Goal: Task Accomplishment & Management: Manage account settings

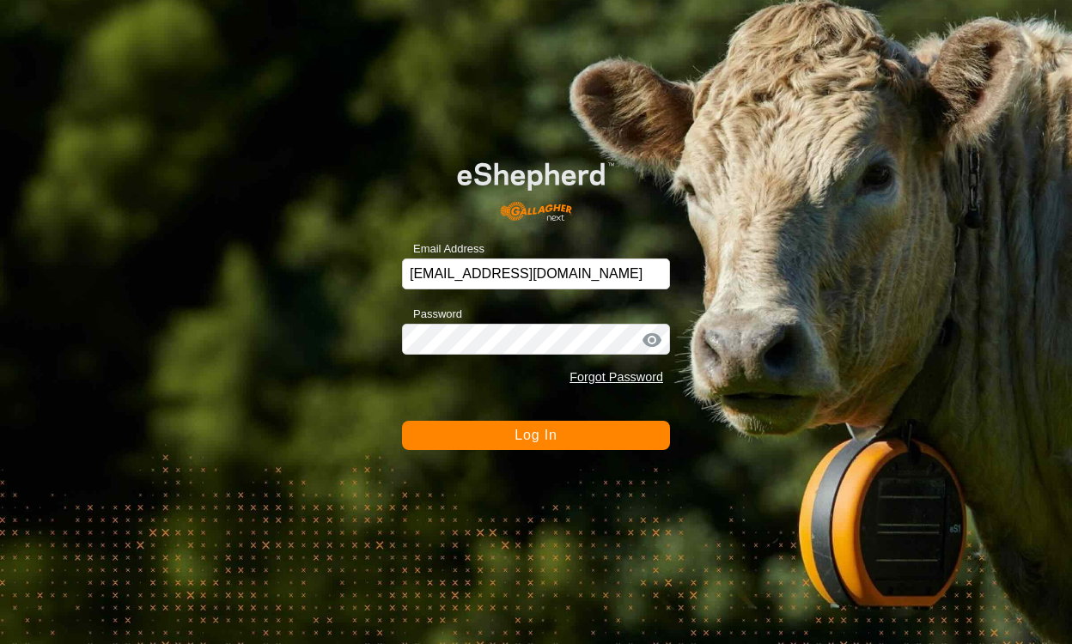
click at [623, 444] on button "Log In" at bounding box center [536, 435] width 268 height 29
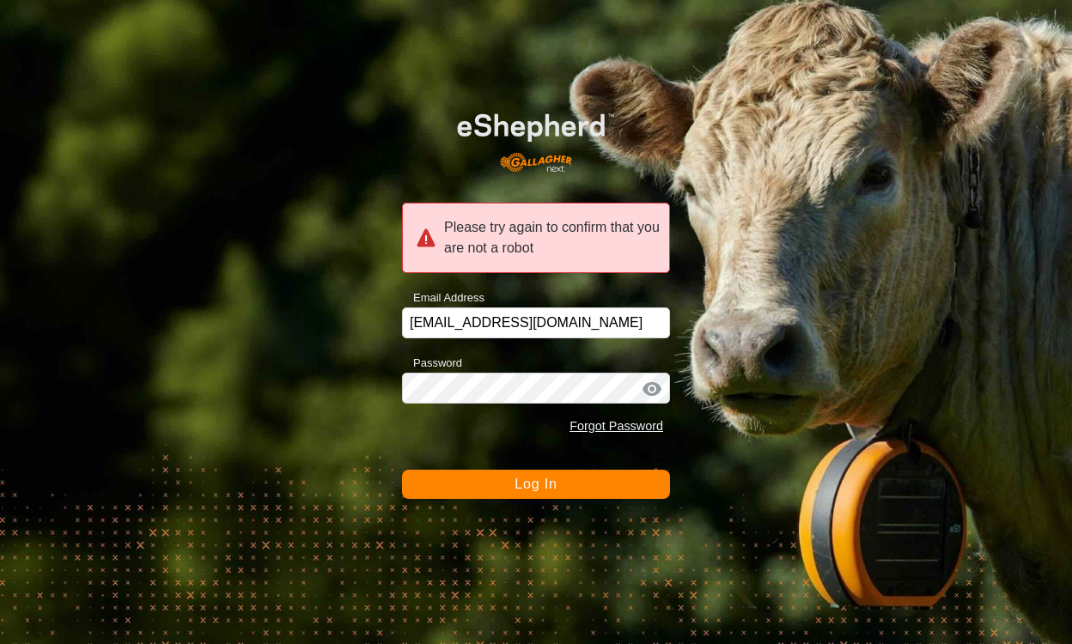
click at [649, 486] on button "Log In" at bounding box center [536, 484] width 268 height 29
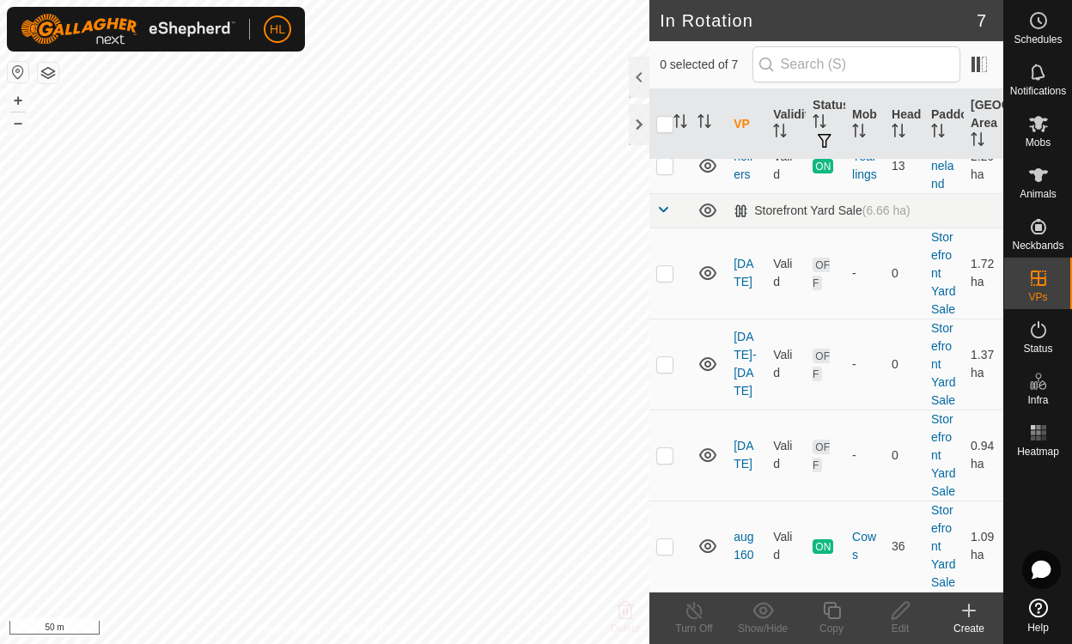
scroll to position [323, 0]
click at [704, 448] on icon at bounding box center [707, 455] width 17 height 14
click at [709, 454] on icon at bounding box center [707, 457] width 17 height 7
click at [661, 448] on p-checkbox at bounding box center [664, 455] width 17 height 14
checkbox input "true"
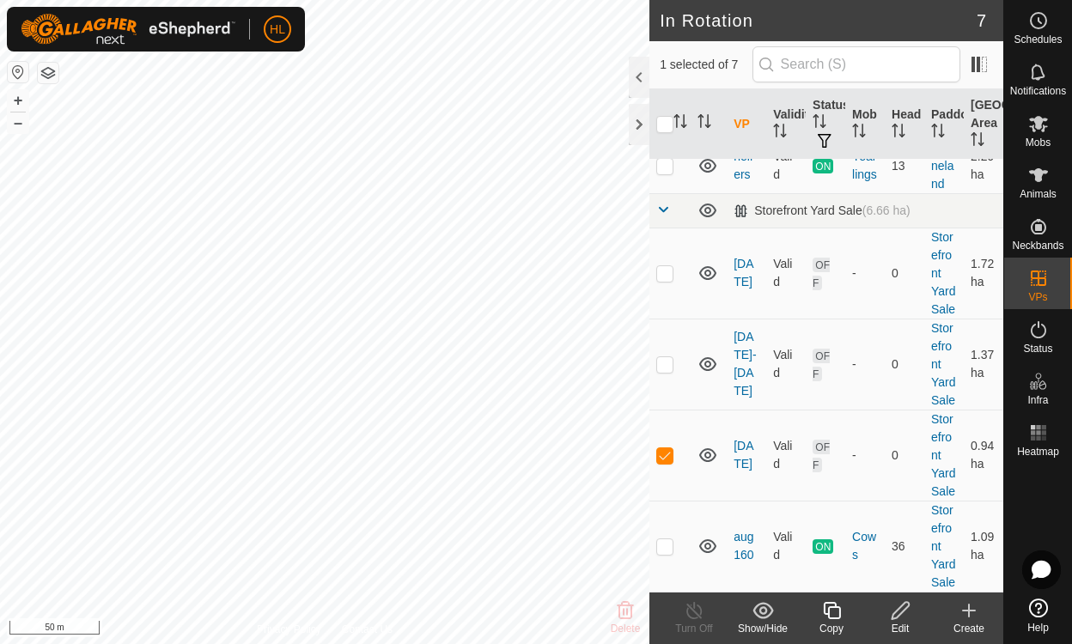
click at [896, 607] on icon at bounding box center [900, 610] width 21 height 21
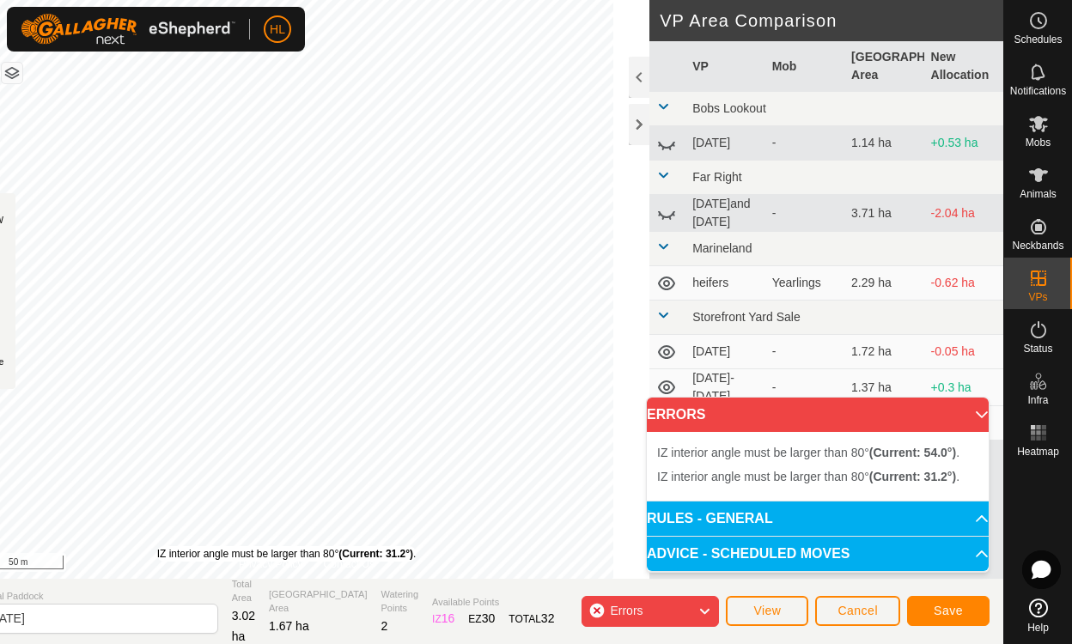
click at [200, 546] on div "IZ interior angle must be larger than 80° (Current: 31.2°) ." at bounding box center [286, 553] width 259 height 15
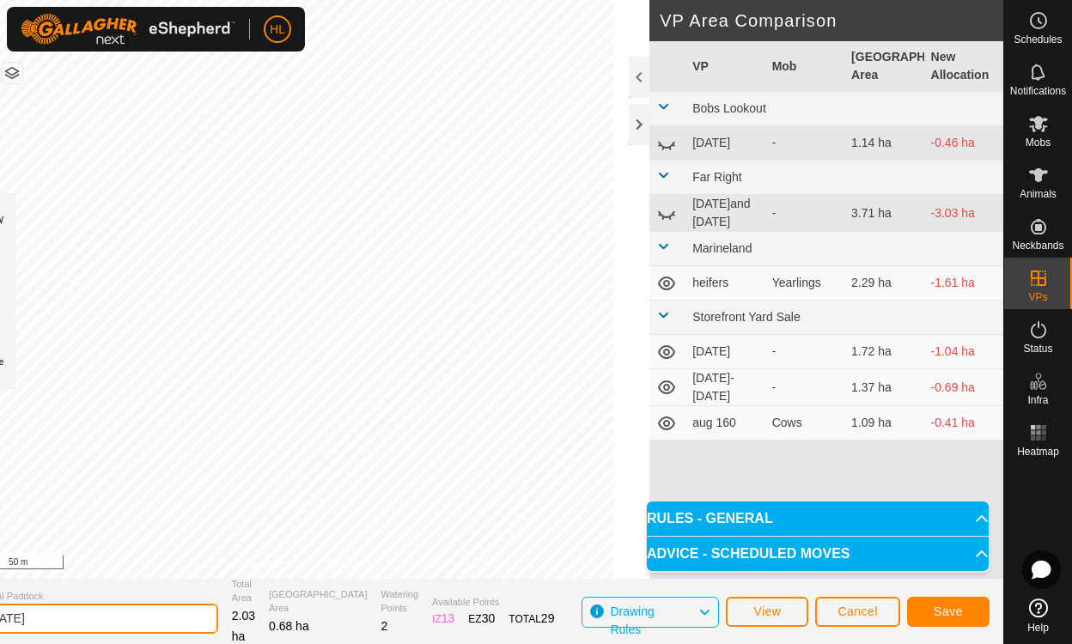
click at [91, 624] on input "aug 15" at bounding box center [98, 619] width 241 height 30
type input "aug 170"
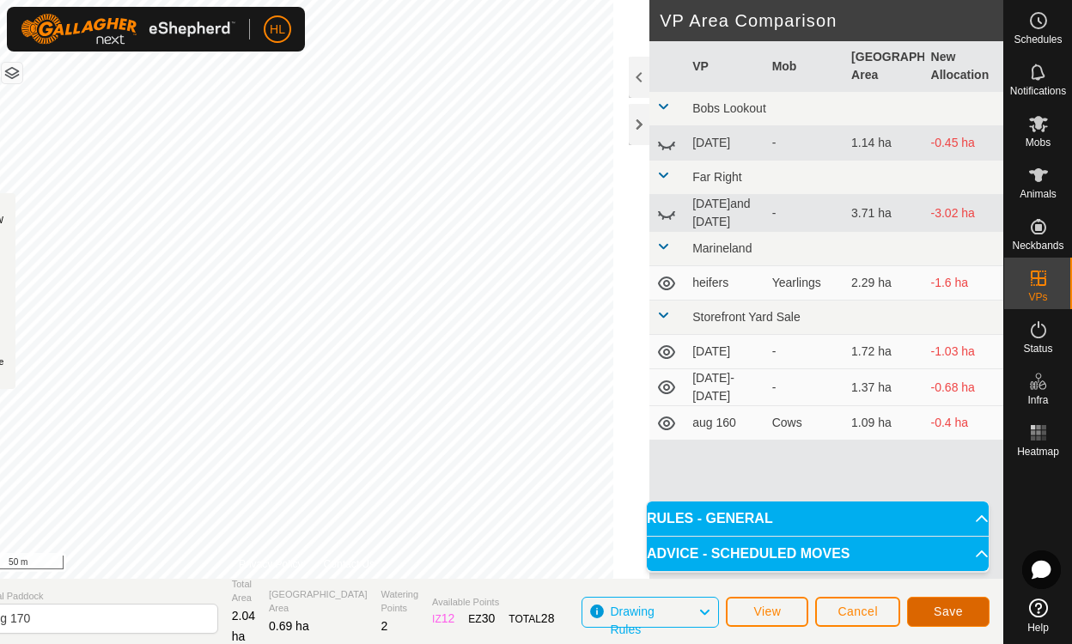
click at [953, 609] on span "Save" at bounding box center [948, 612] width 29 height 14
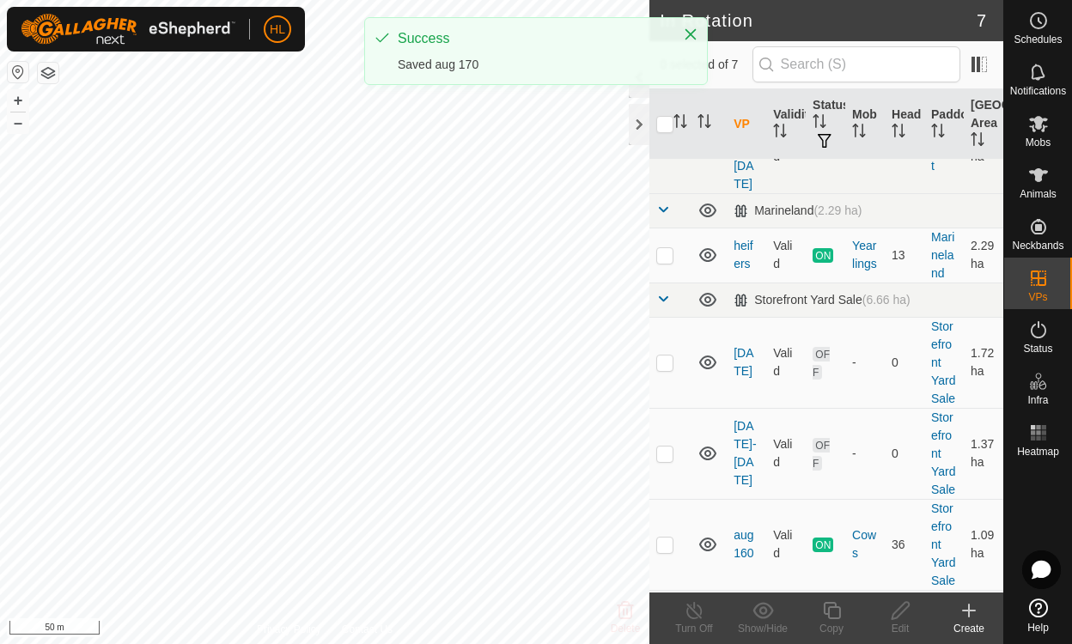
scroll to position [323, 0]
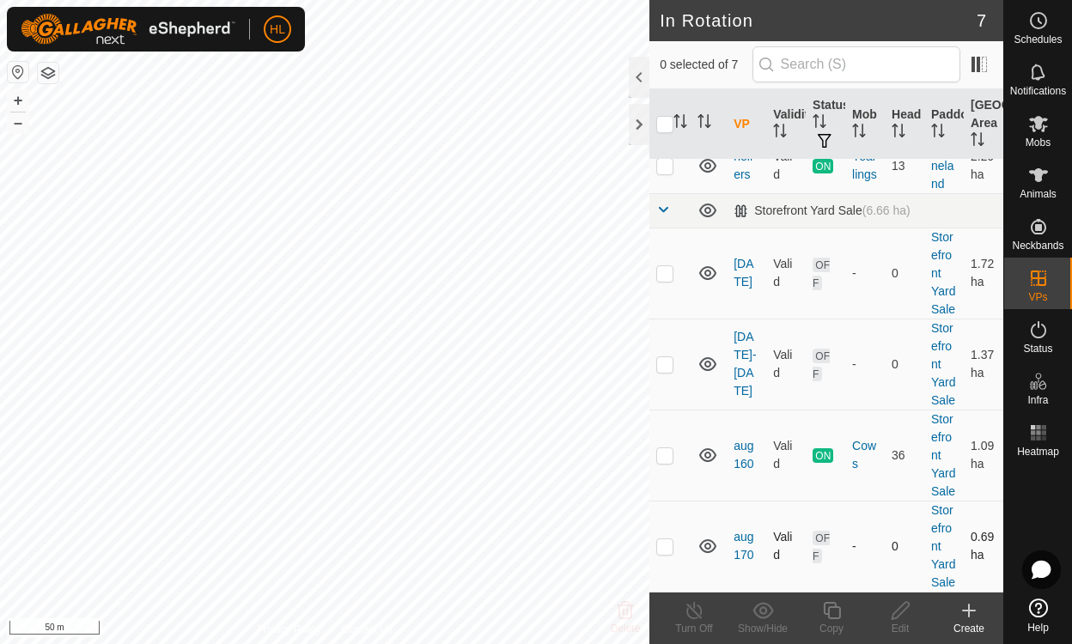
click at [663, 539] on p-checkbox at bounding box center [664, 546] width 17 height 14
checkbox input "true"
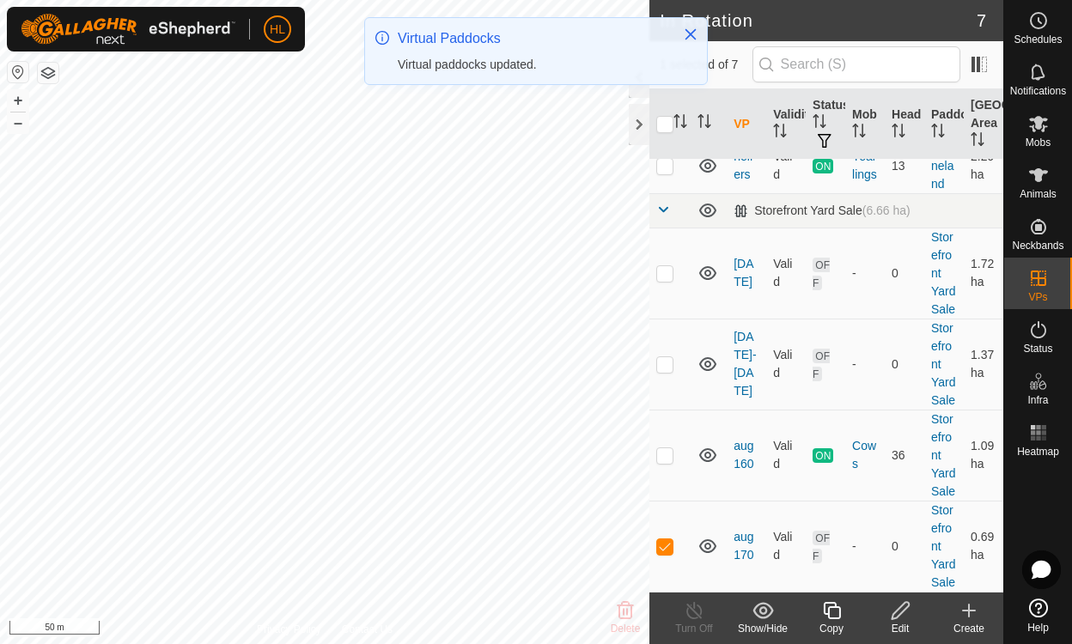
scroll to position [0, 0]
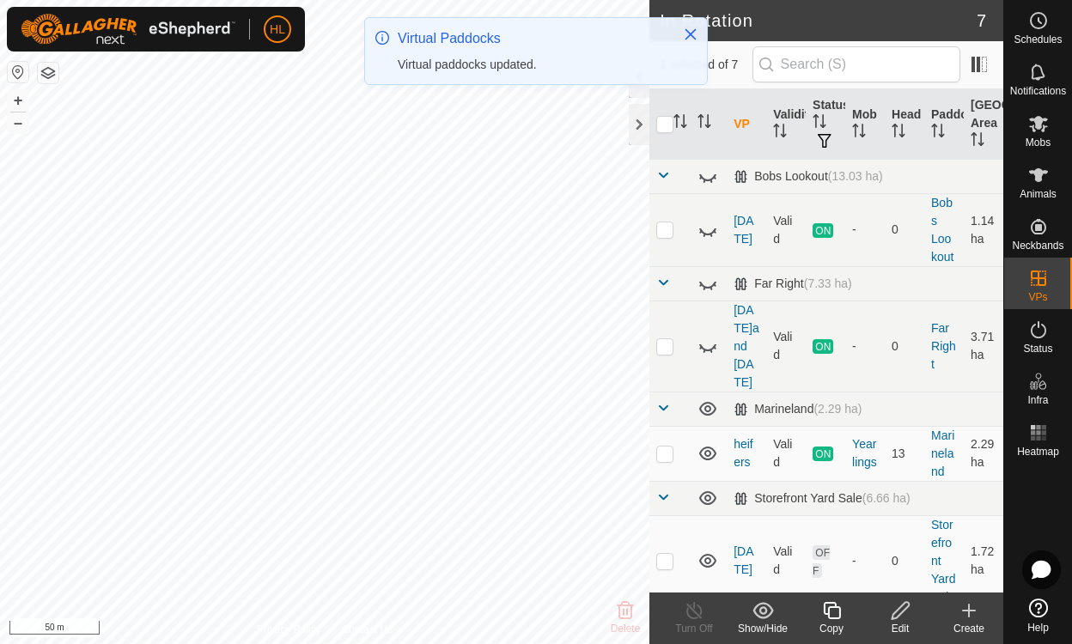
click at [906, 621] on div "Edit" at bounding box center [900, 628] width 69 height 15
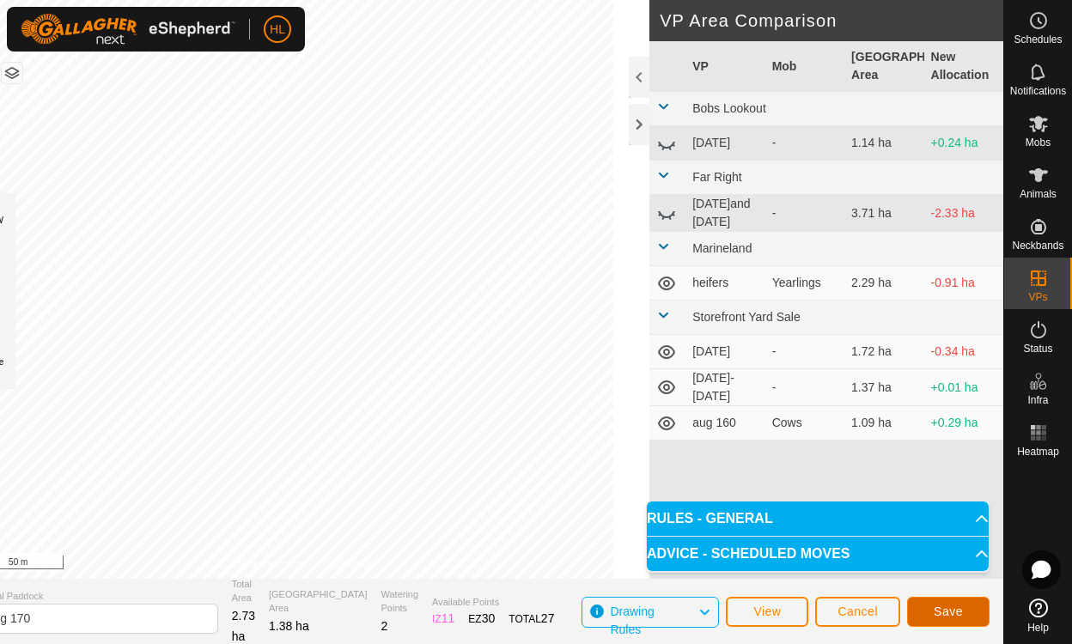
click at [940, 609] on span "Save" at bounding box center [948, 612] width 29 height 14
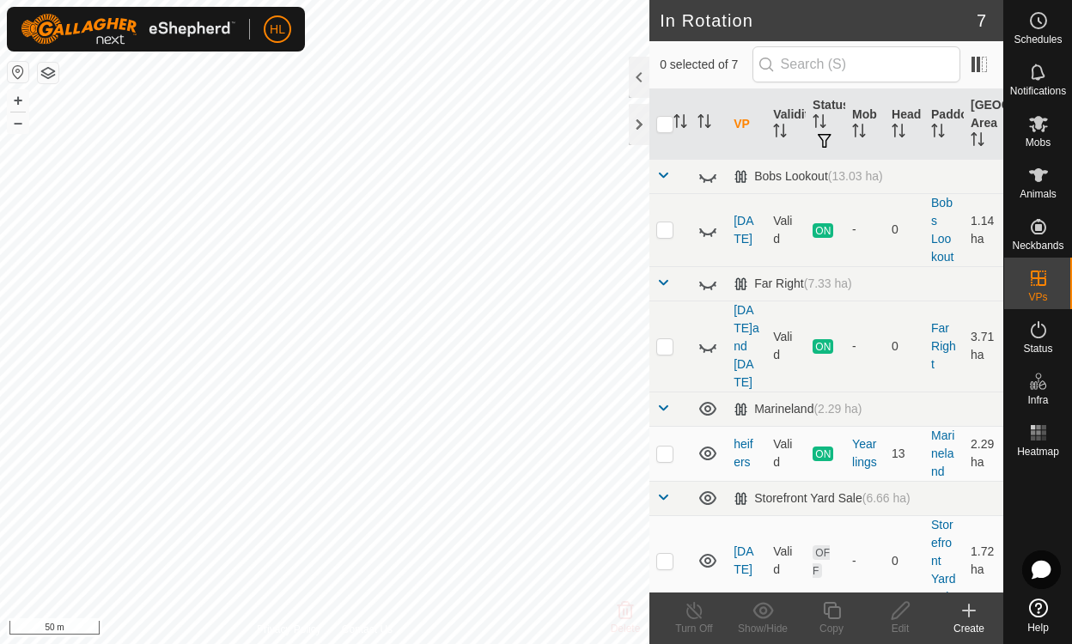
click at [1032, 121] on icon at bounding box center [1038, 123] width 21 height 21
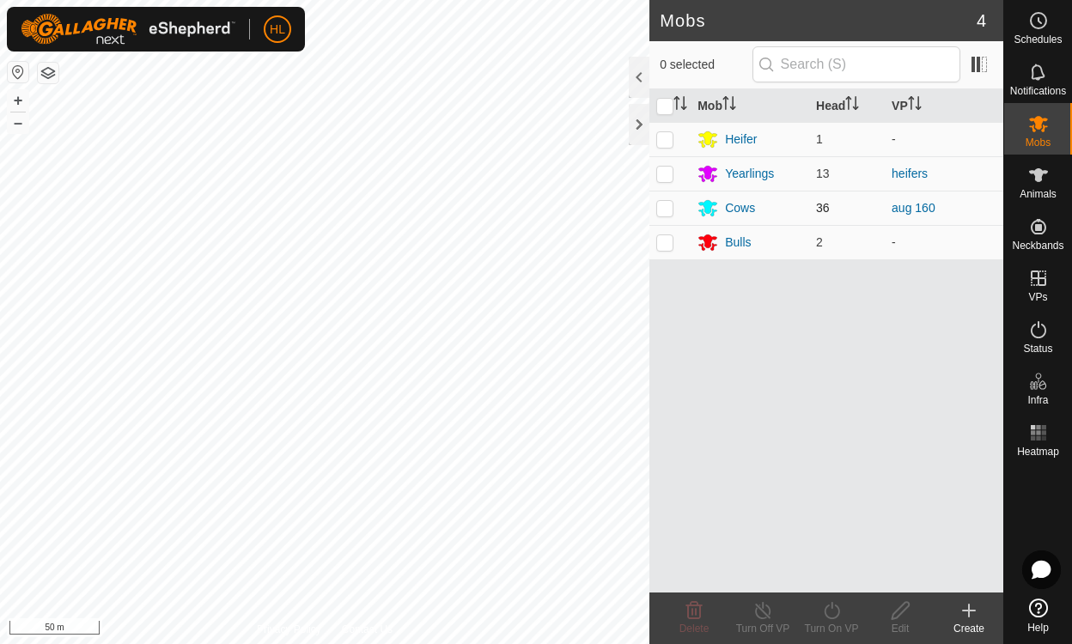
click at [667, 203] on p-checkbox at bounding box center [664, 208] width 17 height 14
checkbox input "true"
click at [829, 619] on icon at bounding box center [831, 610] width 21 height 21
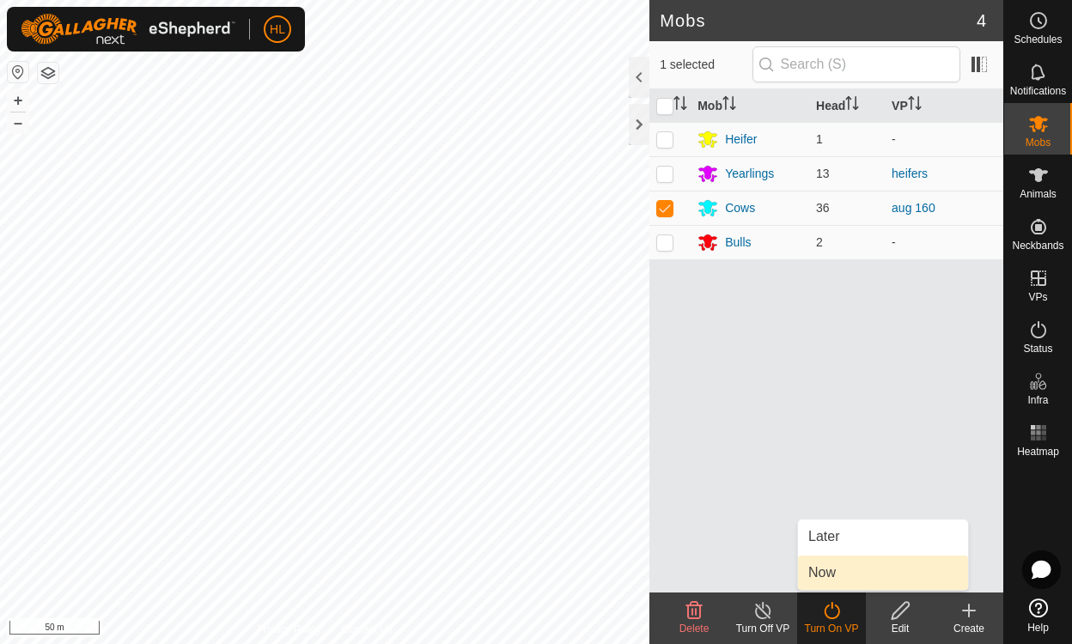
click at [826, 576] on span "Now" at bounding box center [821, 573] width 27 height 21
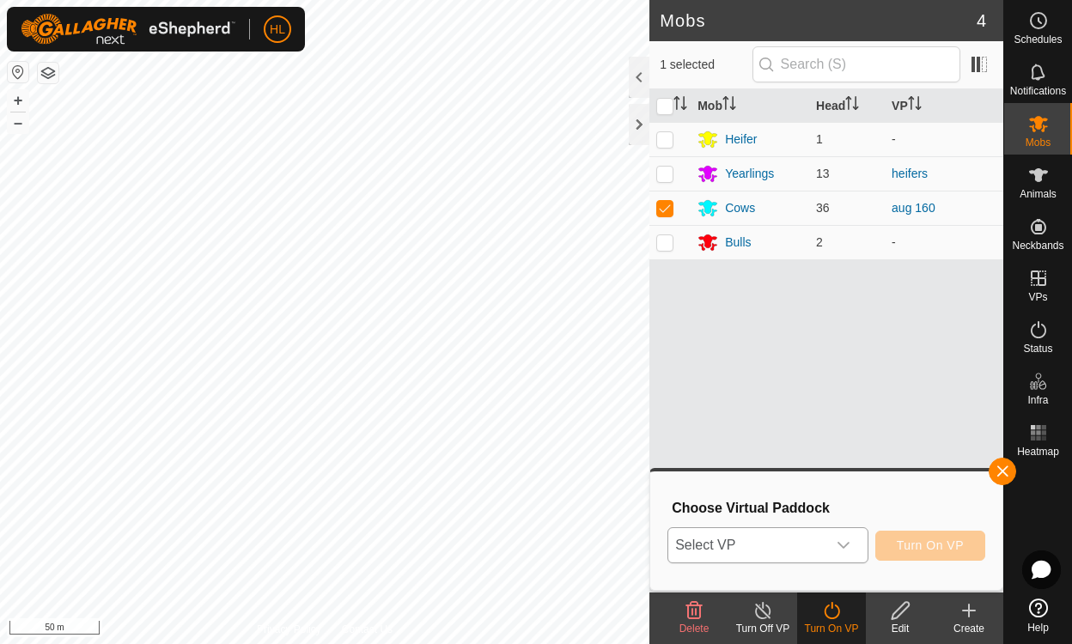
click at [846, 545] on icon "dropdown trigger" at bounding box center [844, 546] width 14 height 14
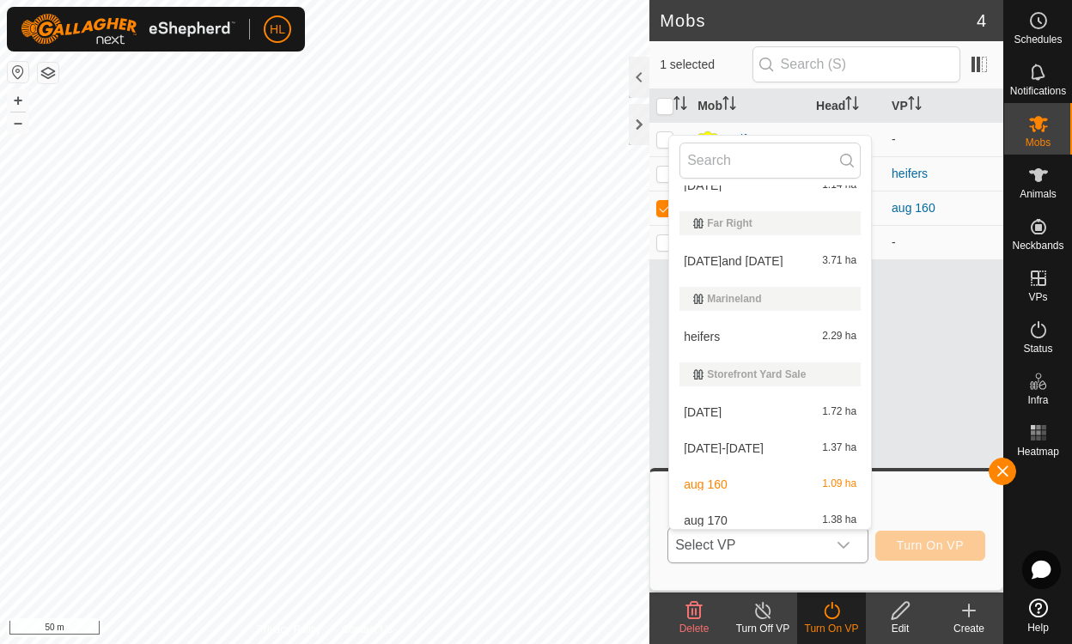
scroll to position [65, 0]
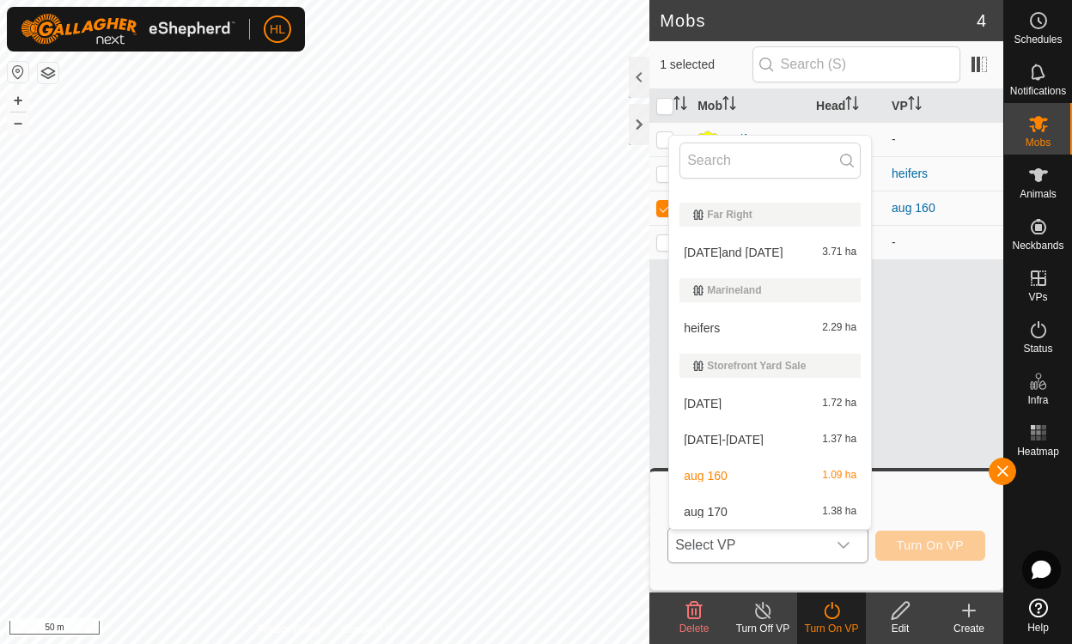
click at [714, 512] on span "aug 170" at bounding box center [706, 512] width 44 height 12
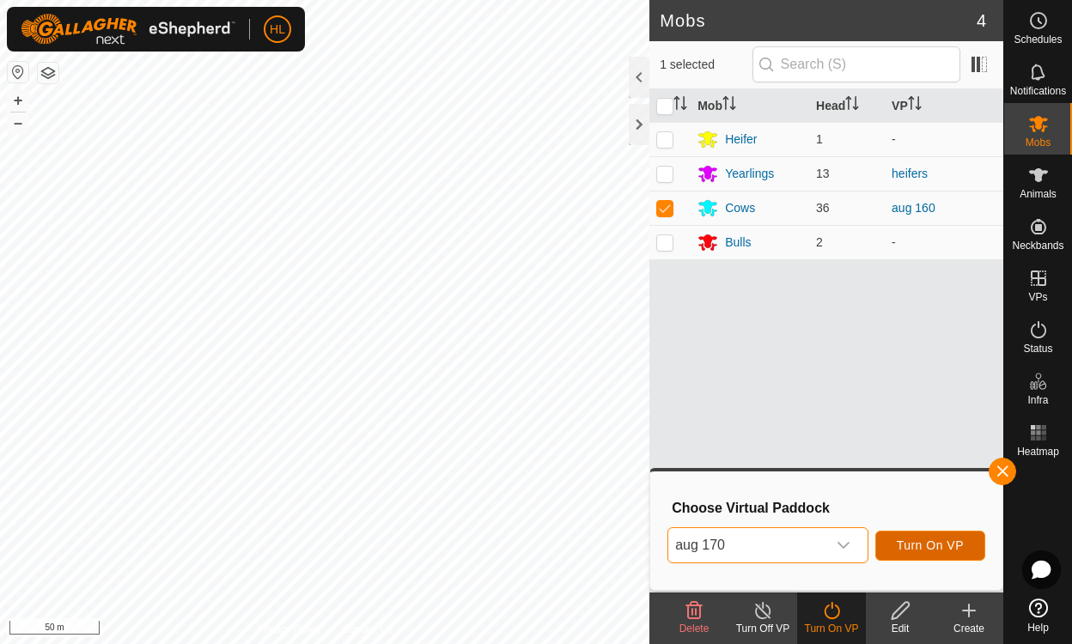
click at [936, 545] on span "Turn On VP" at bounding box center [930, 546] width 67 height 14
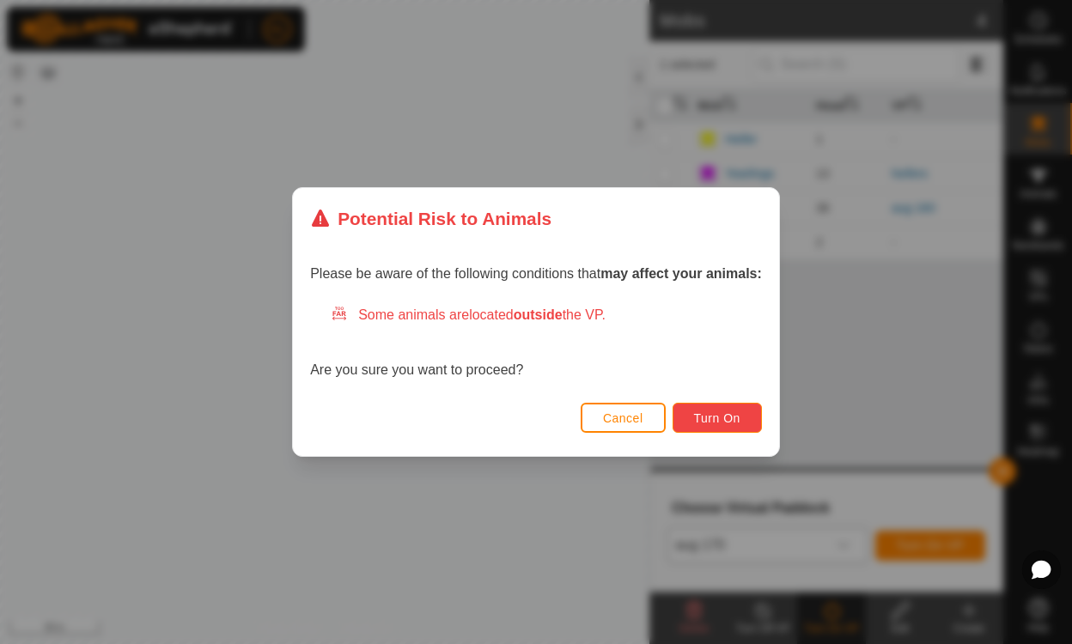
click at [713, 417] on span "Turn On" at bounding box center [717, 418] width 46 height 14
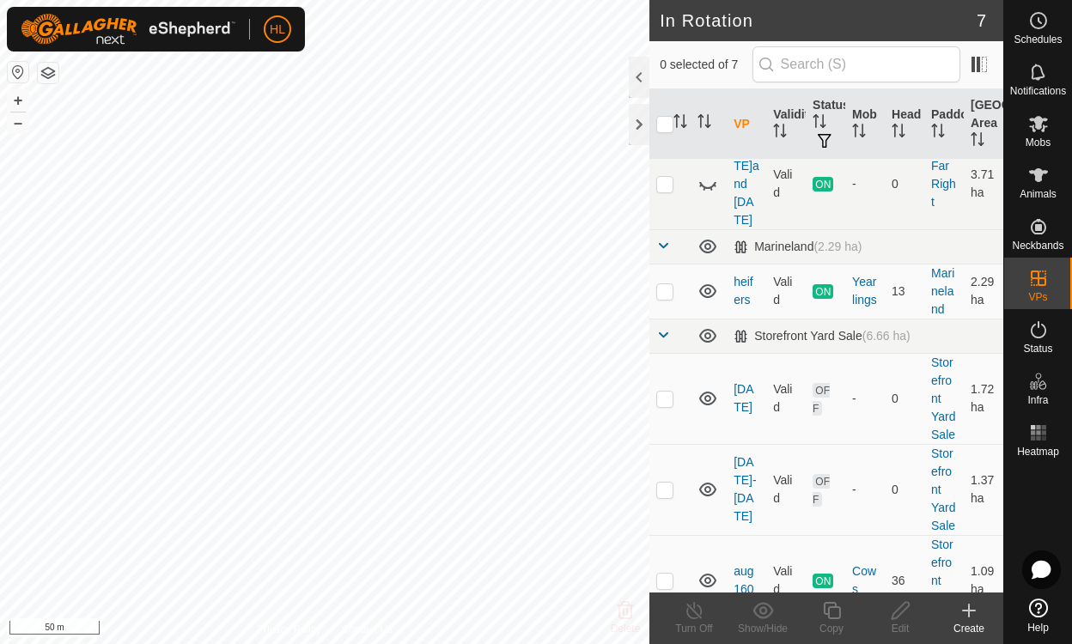
scroll to position [323, 0]
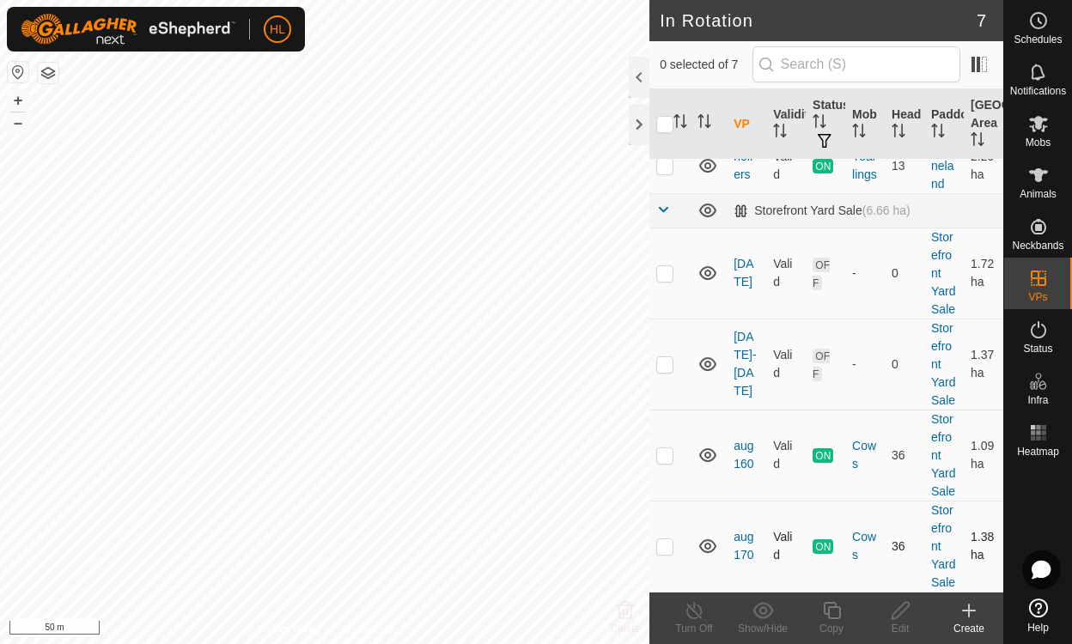
click at [702, 540] on icon at bounding box center [707, 546] width 17 height 14
click at [709, 539] on icon at bounding box center [707, 546] width 21 height 21
click at [708, 445] on icon at bounding box center [707, 455] width 21 height 21
click at [664, 357] on p-checkbox at bounding box center [664, 364] width 17 height 14
click at [661, 327] on td at bounding box center [669, 364] width 41 height 91
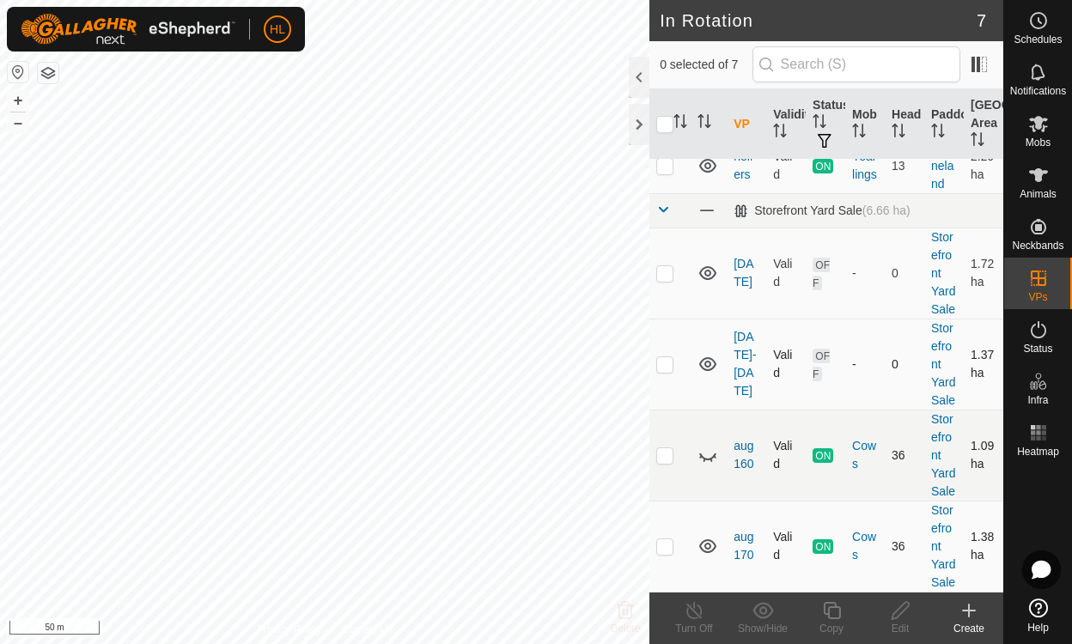
click at [660, 328] on td at bounding box center [669, 364] width 41 height 91
checkbox input "true"
click at [899, 615] on icon at bounding box center [900, 610] width 17 height 17
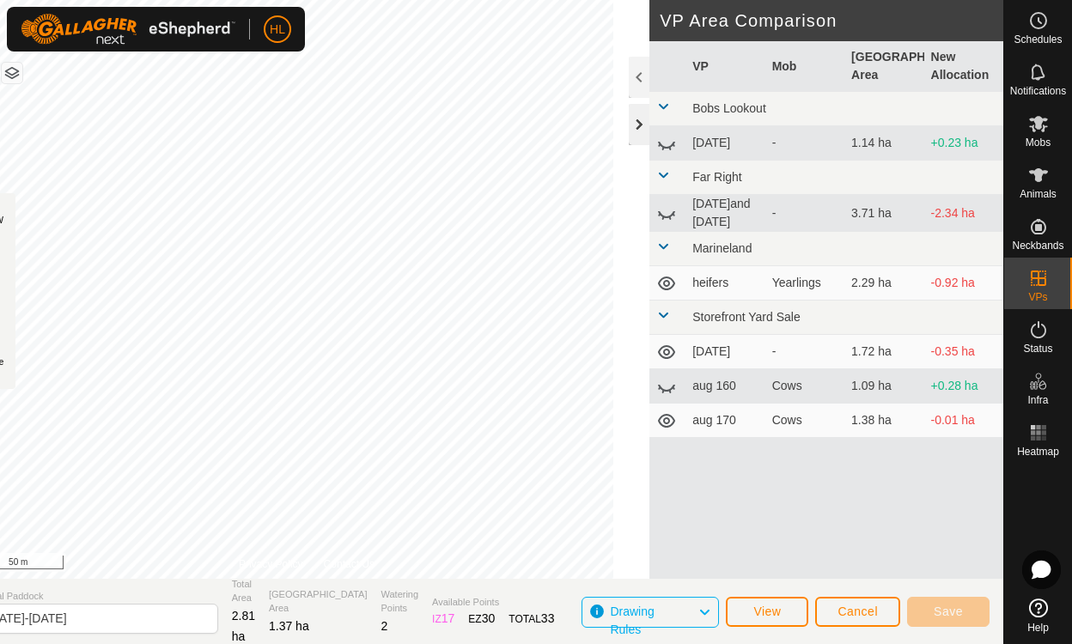
click at [644, 124] on div at bounding box center [639, 124] width 21 height 41
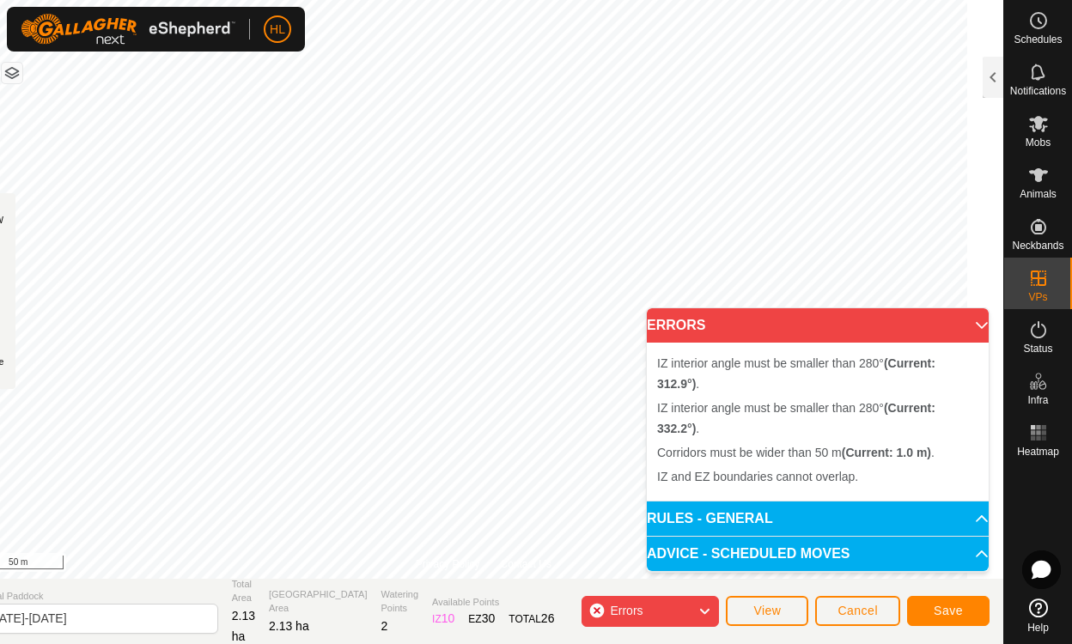
click at [0, 0] on div "IZ interior angle must be smaller than 280° (Current: 294.1°) ." at bounding box center [0, 0] width 0 height 0
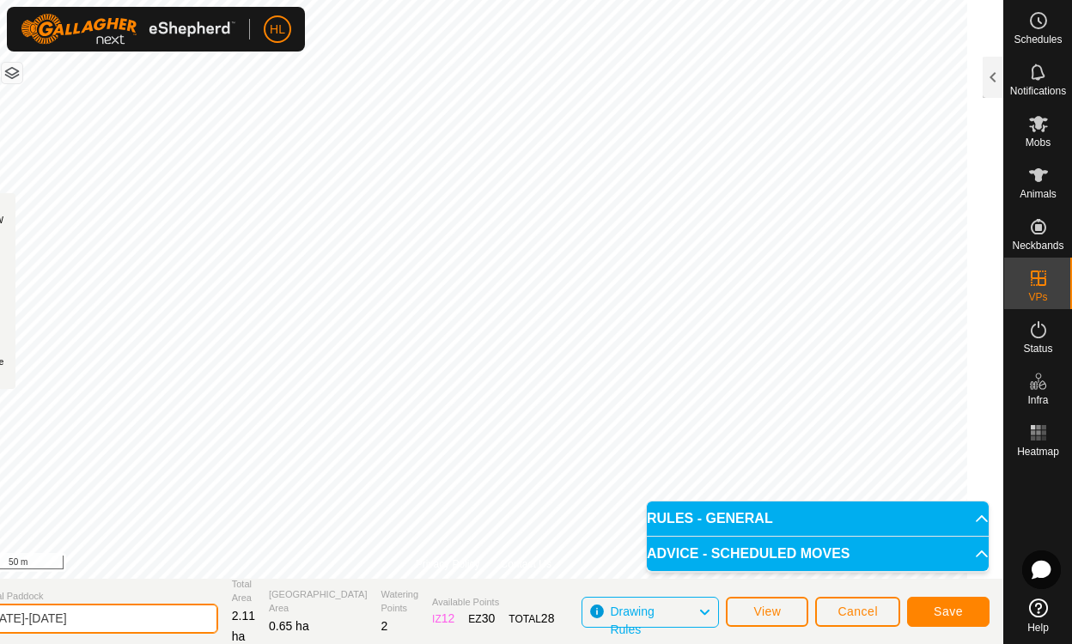
click at [112, 622] on input "aug 14-15" at bounding box center [98, 619] width 241 height 30
type input "aug 1700"
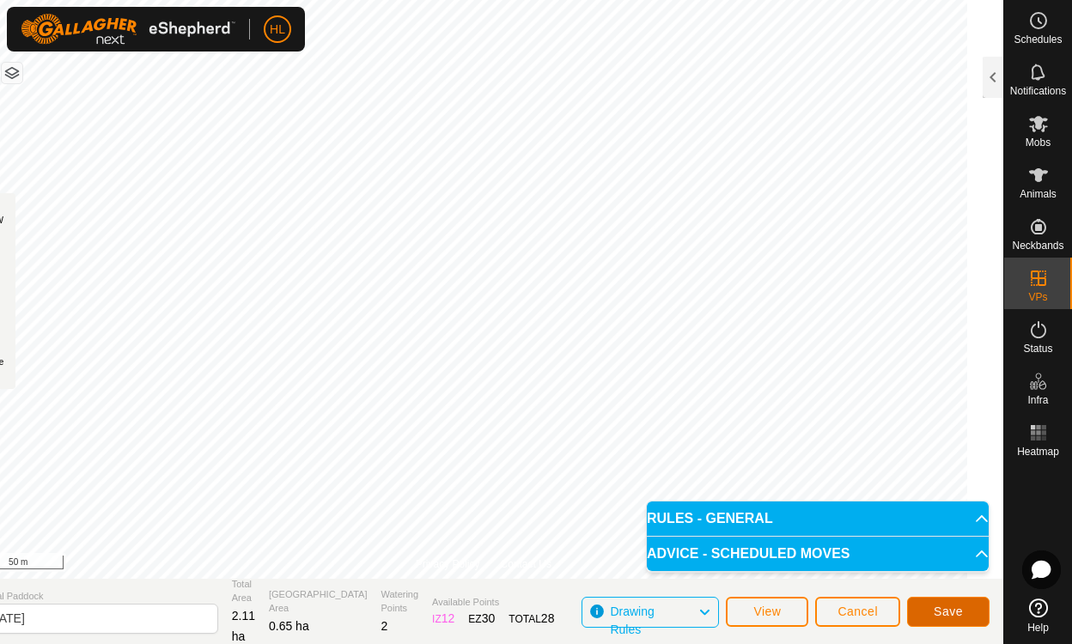
click at [953, 608] on span "Save" at bounding box center [948, 612] width 29 height 14
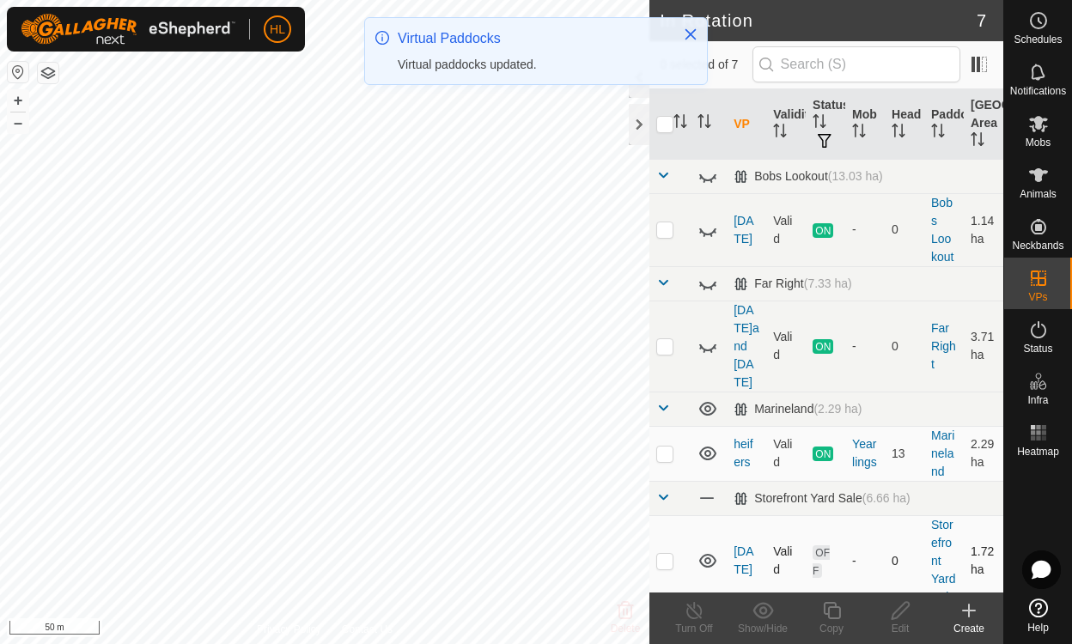
click at [856, 542] on td "-" at bounding box center [865, 560] width 40 height 91
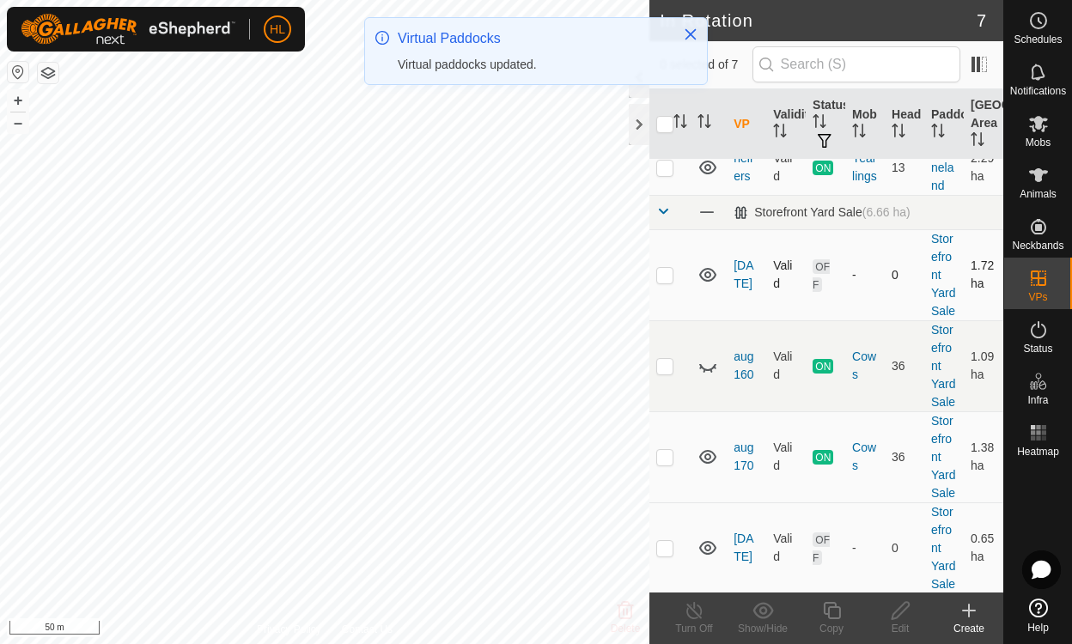
scroll to position [323, 0]
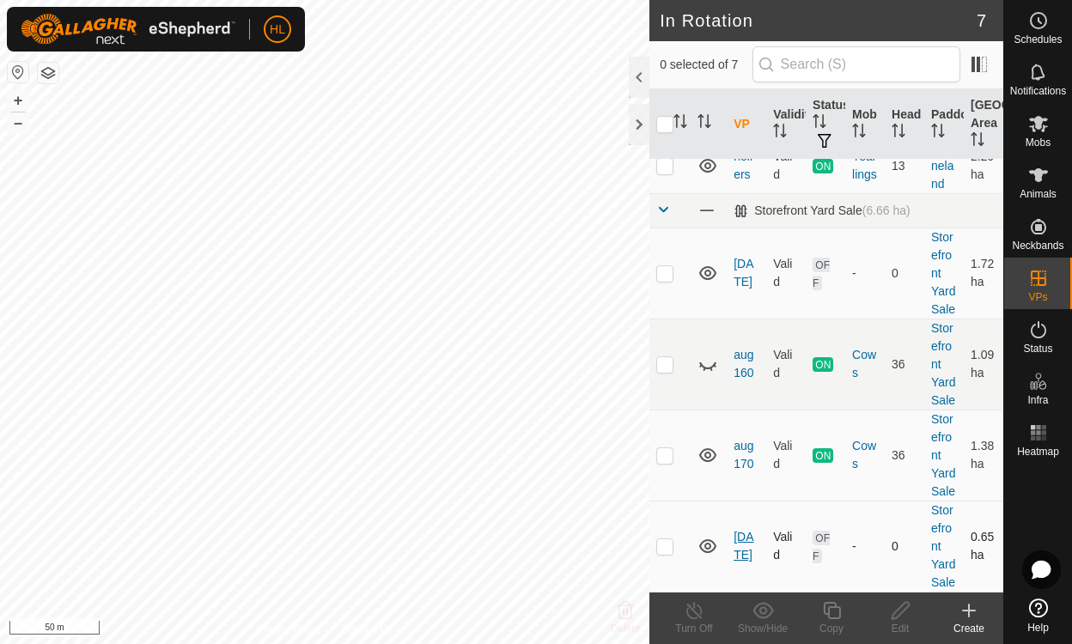
click at [742, 539] on link "aug 1700" at bounding box center [744, 546] width 20 height 32
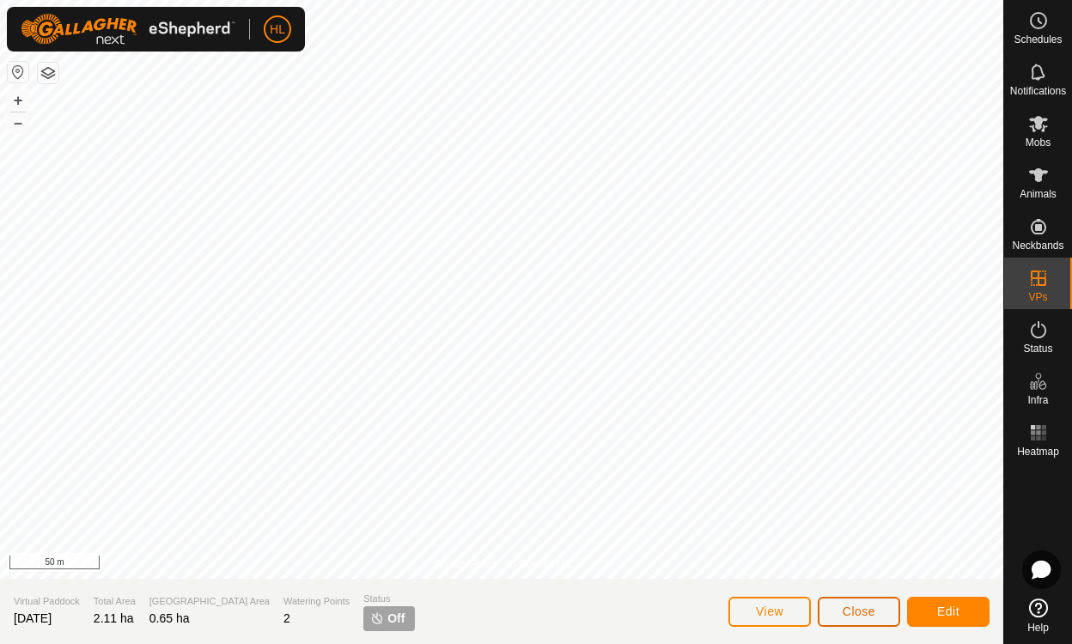
click at [842, 616] on button "Close" at bounding box center [859, 612] width 82 height 30
